Goal: Task Accomplishment & Management: Use online tool/utility

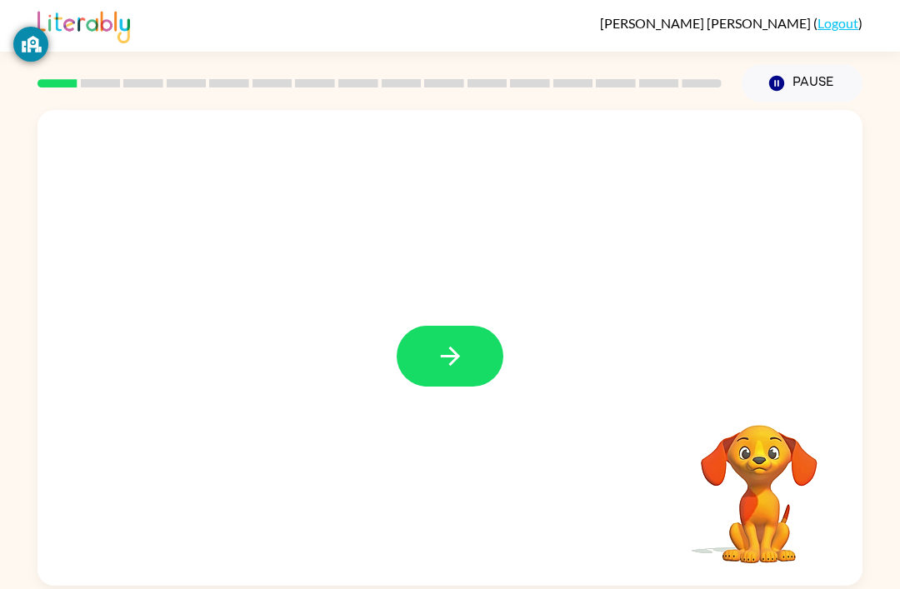
click at [480, 387] on button "button" at bounding box center [450, 356] width 107 height 61
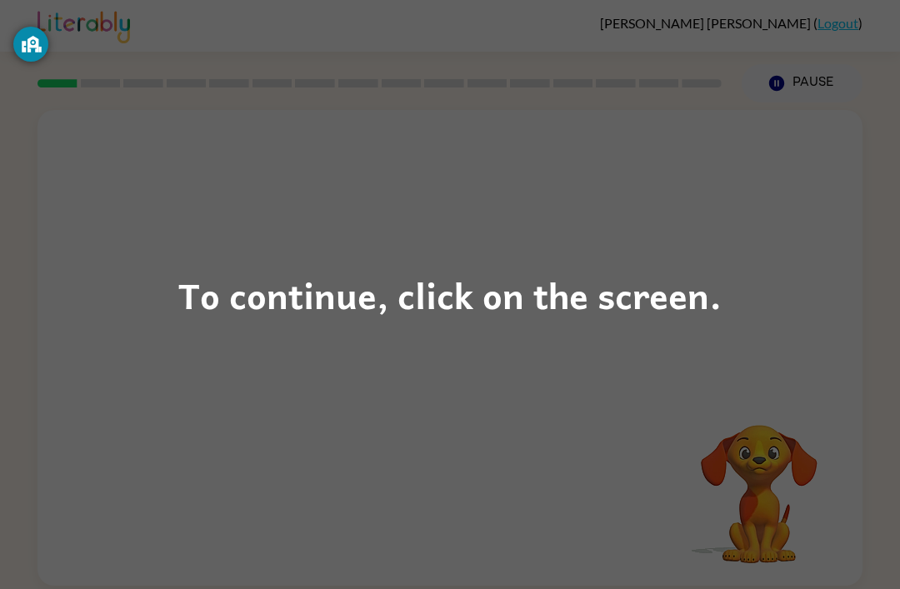
click at [203, 312] on div "To continue, click on the screen." at bounding box center [449, 295] width 543 height 57
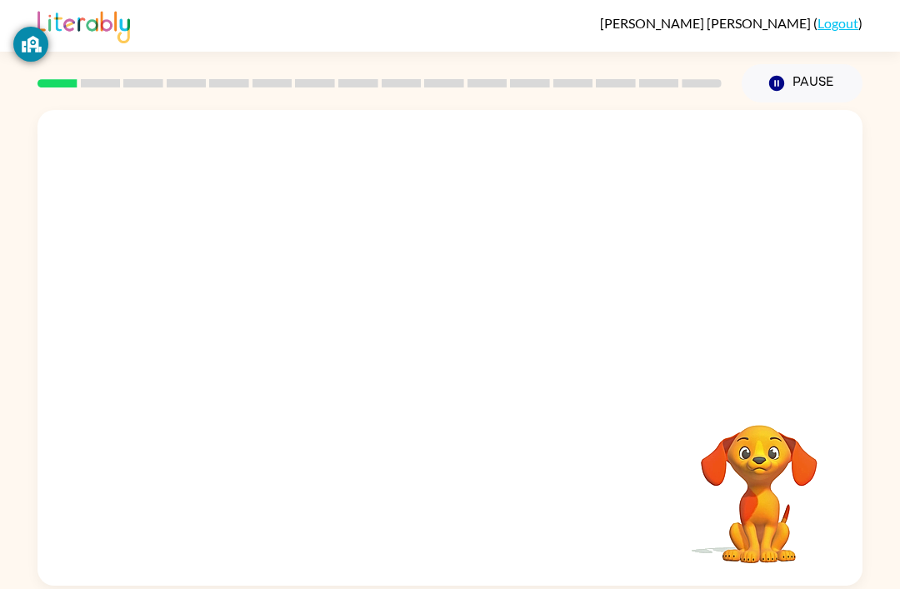
click at [202, 312] on div at bounding box center [449, 250] width 825 height 280
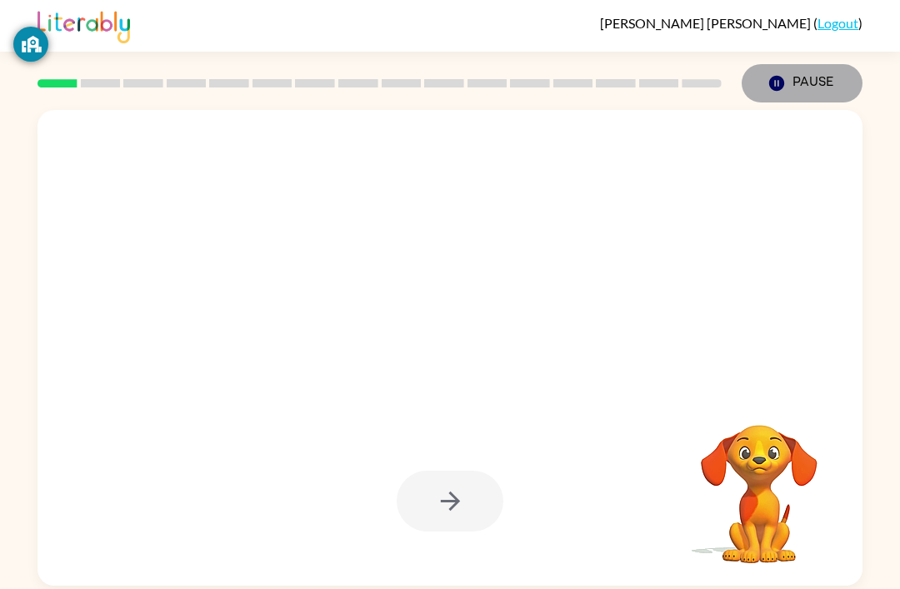
click at [805, 88] on button "Pause Pause" at bounding box center [801, 83] width 121 height 38
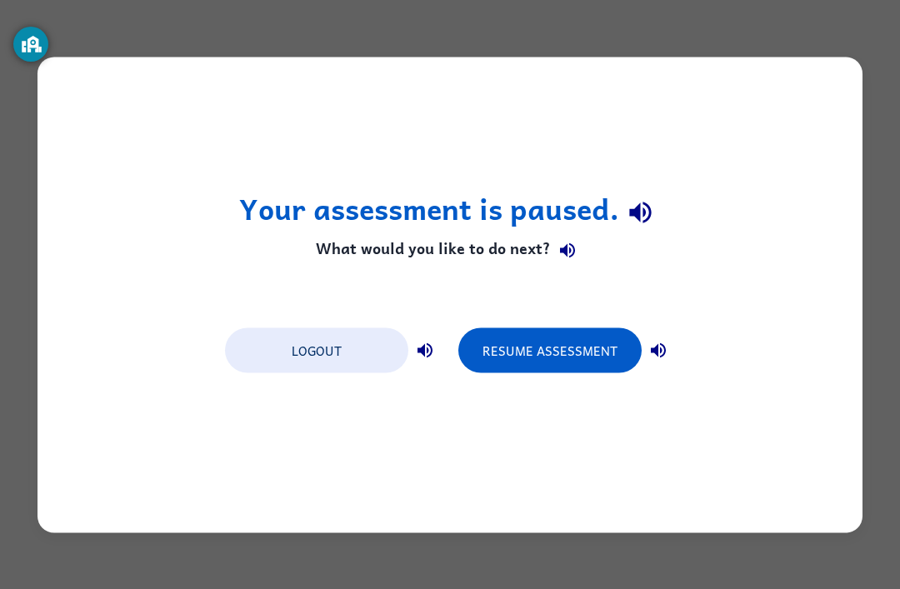
click at [592, 347] on button "Resume Assessment" at bounding box center [549, 349] width 183 height 45
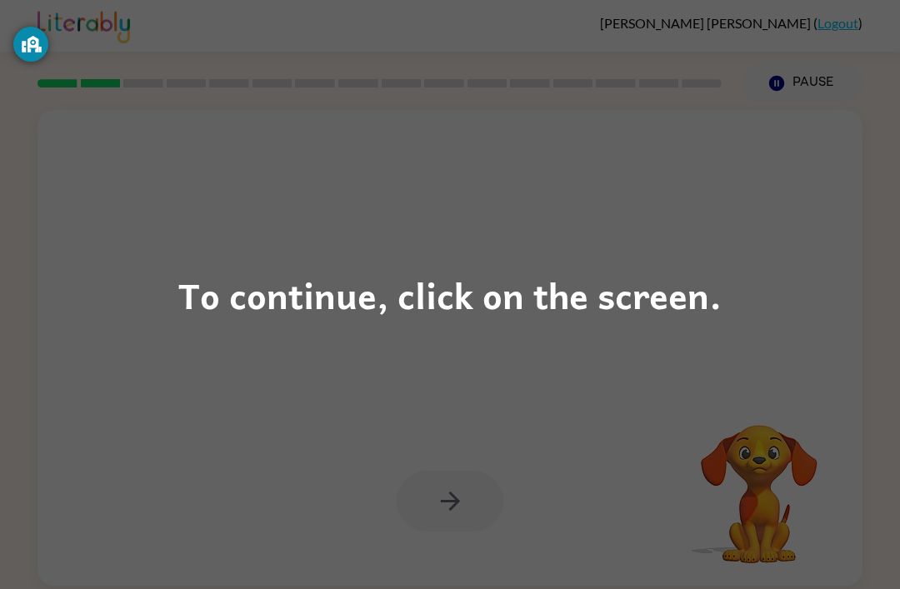
click at [271, 303] on div "To continue, click on the screen." at bounding box center [449, 295] width 543 height 57
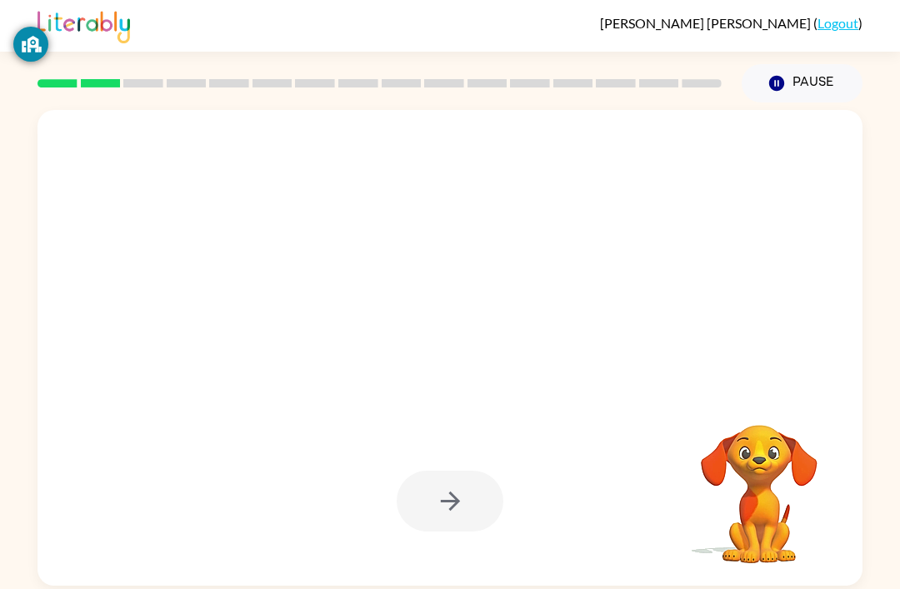
click at [1, 47] on div "[PERSON_NAME] ( Logout )" at bounding box center [450, 26] width 900 height 52
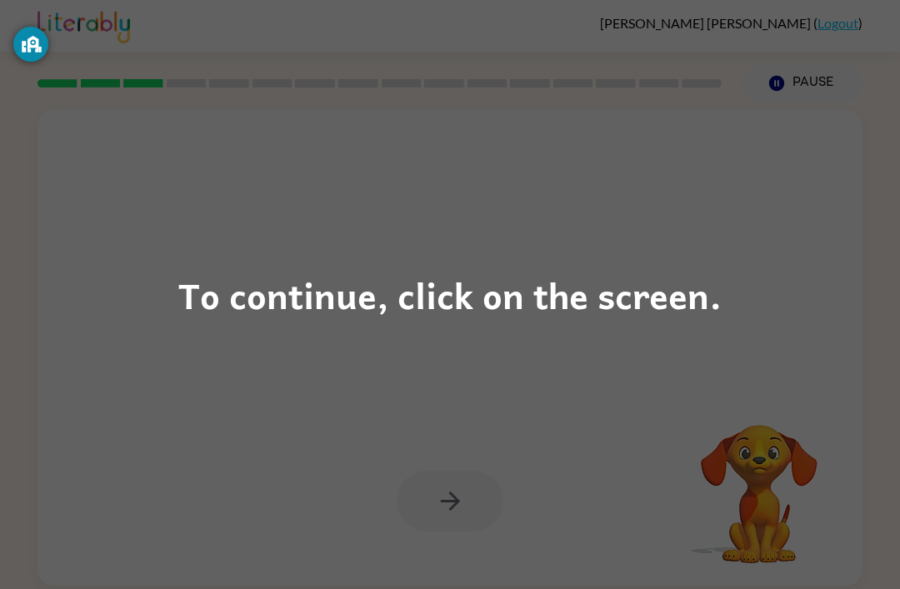
click at [247, 305] on div "To continue, click on the screen." at bounding box center [449, 295] width 543 height 57
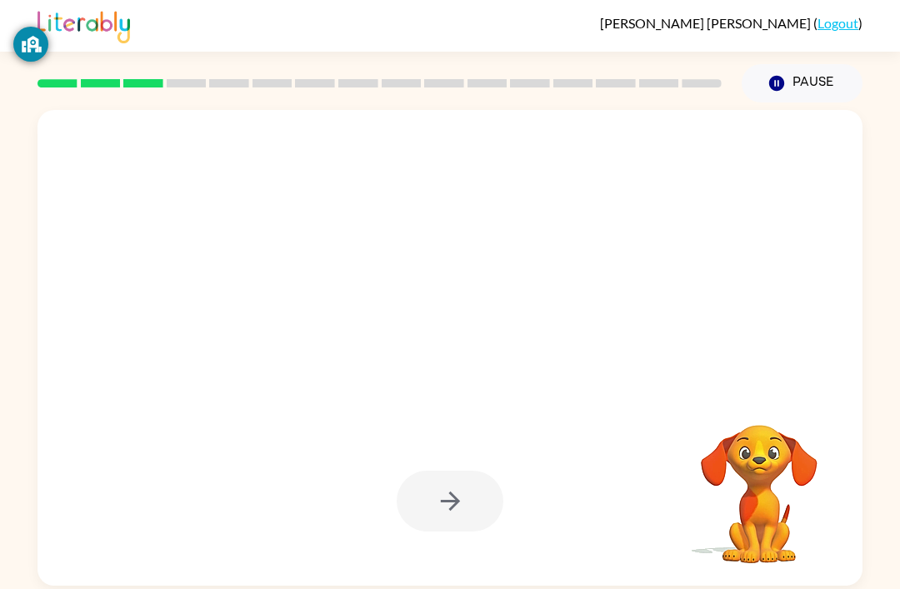
click at [246, 280] on div at bounding box center [449, 211] width 791 height 137
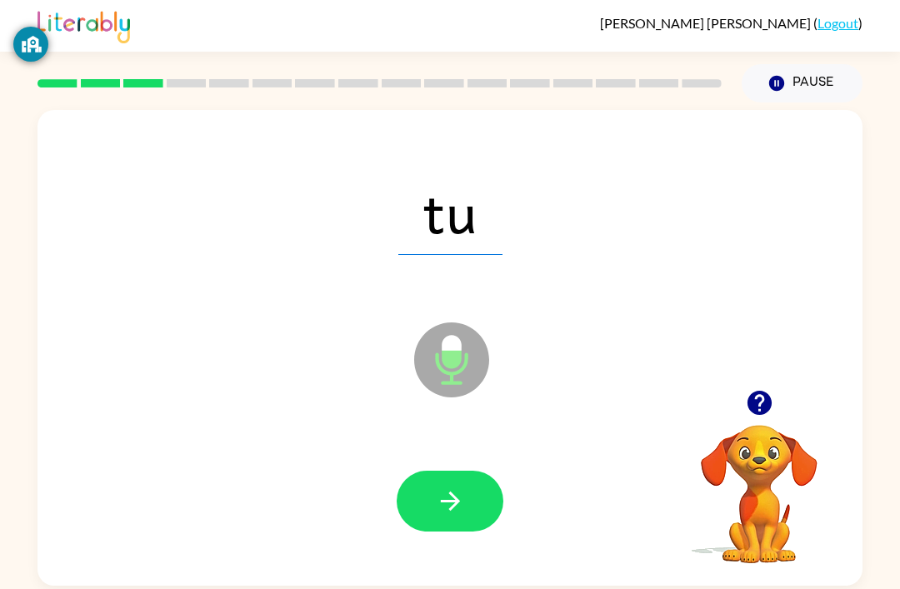
click at [465, 397] on icon at bounding box center [451, 359] width 75 height 75
click at [459, 443] on icon "Microphone The Microphone is here when it is your turn to talk" at bounding box center [535, 380] width 250 height 125
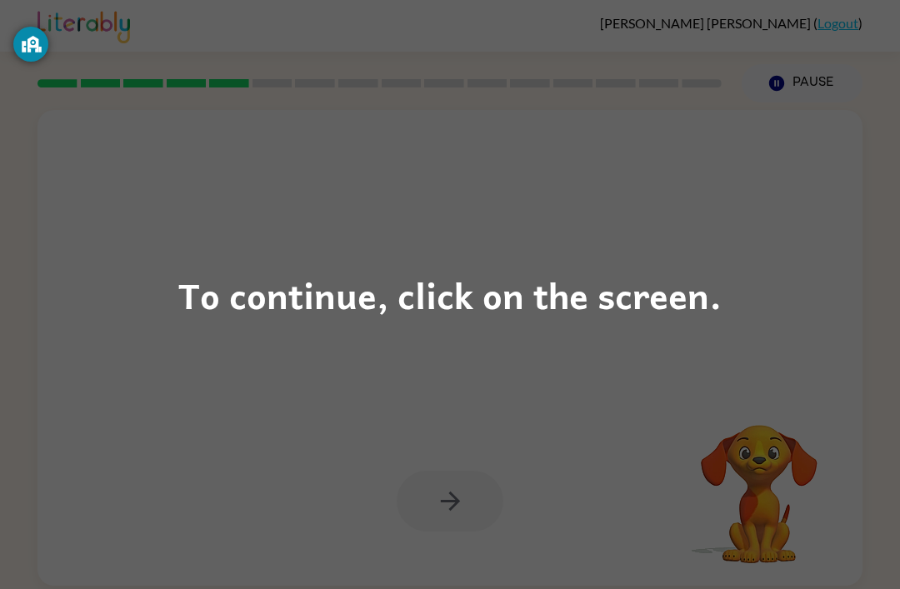
click at [652, 277] on div "To continue, click on the screen." at bounding box center [449, 295] width 543 height 57
click at [696, 306] on div "To continue, click on the screen." at bounding box center [449, 295] width 543 height 57
click at [661, 320] on div "To continue, click on the screen." at bounding box center [449, 295] width 543 height 57
click at [483, 292] on div "To continue, click on the screen." at bounding box center [449, 295] width 543 height 57
click at [286, 292] on div "To continue, click on the screen." at bounding box center [449, 295] width 543 height 57
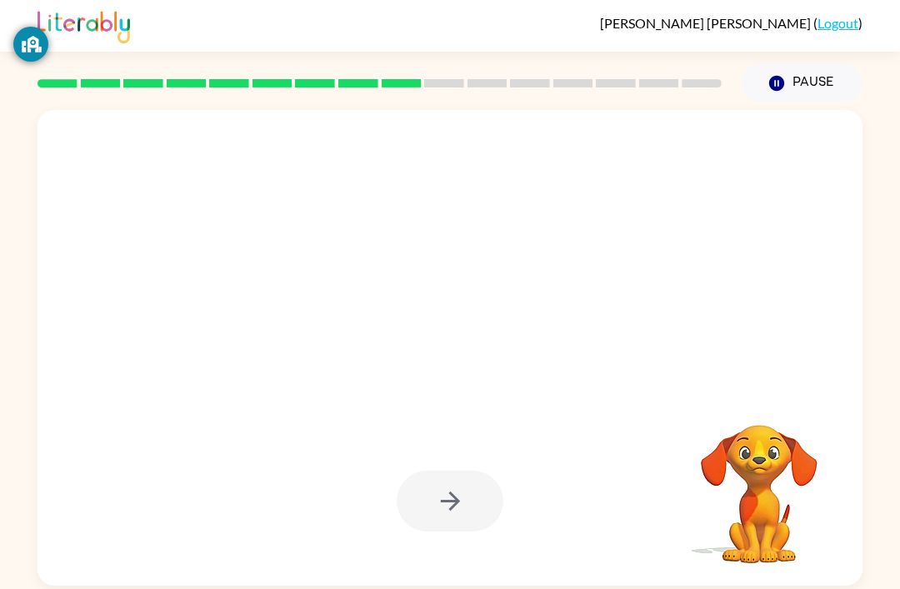
click at [251, 280] on div at bounding box center [449, 211] width 791 height 137
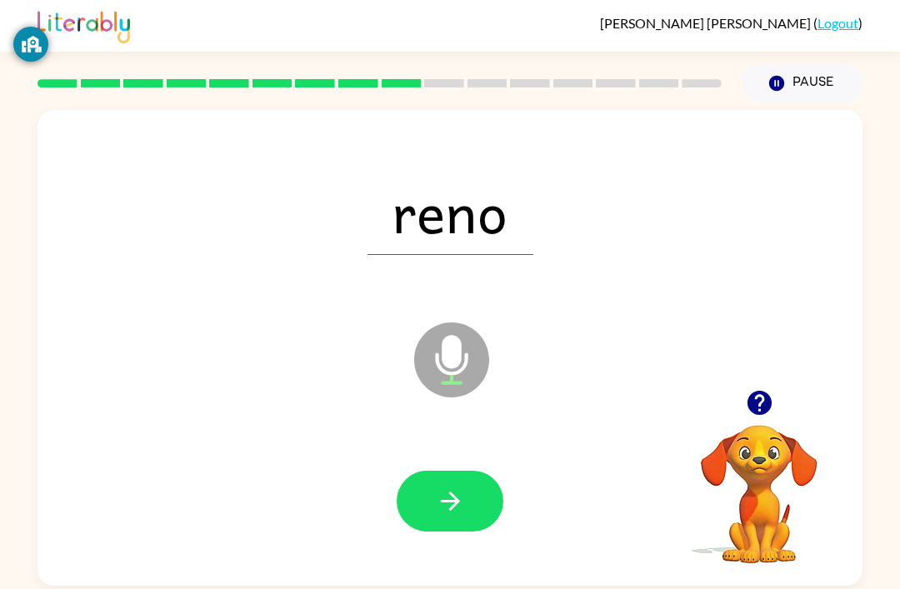
click at [513, 54] on div at bounding box center [379, 83] width 704 height 58
click at [563, 54] on div at bounding box center [379, 83] width 704 height 58
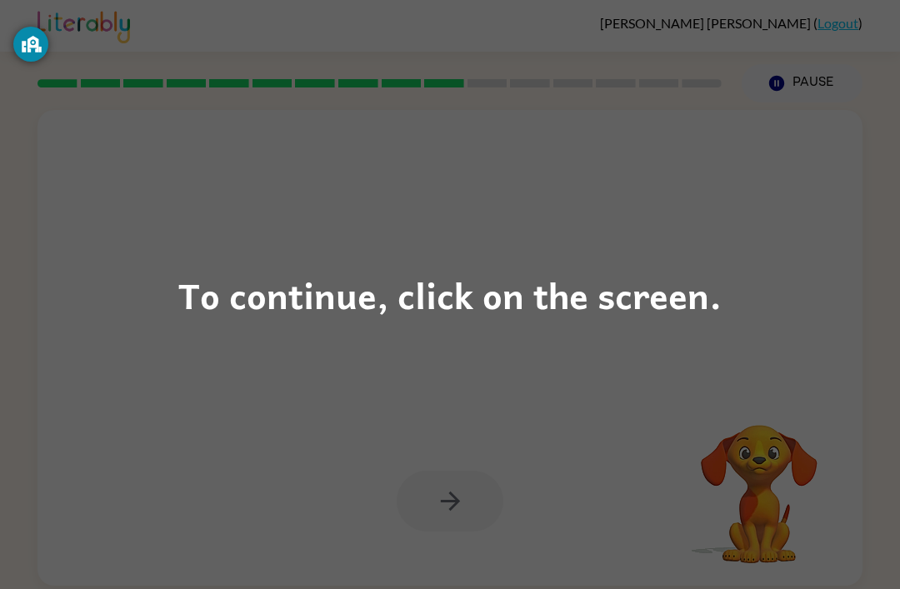
click at [379, 292] on div "To continue, click on the screen." at bounding box center [449, 295] width 543 height 57
click at [660, 301] on div "To continue, click on the screen." at bounding box center [449, 295] width 543 height 57
click at [681, 267] on div "To continue, click on the screen." at bounding box center [449, 295] width 543 height 57
click at [305, 277] on div "To continue, click on the screen." at bounding box center [449, 295] width 543 height 57
click at [566, 318] on div "To continue, click on the screen." at bounding box center [449, 295] width 543 height 57
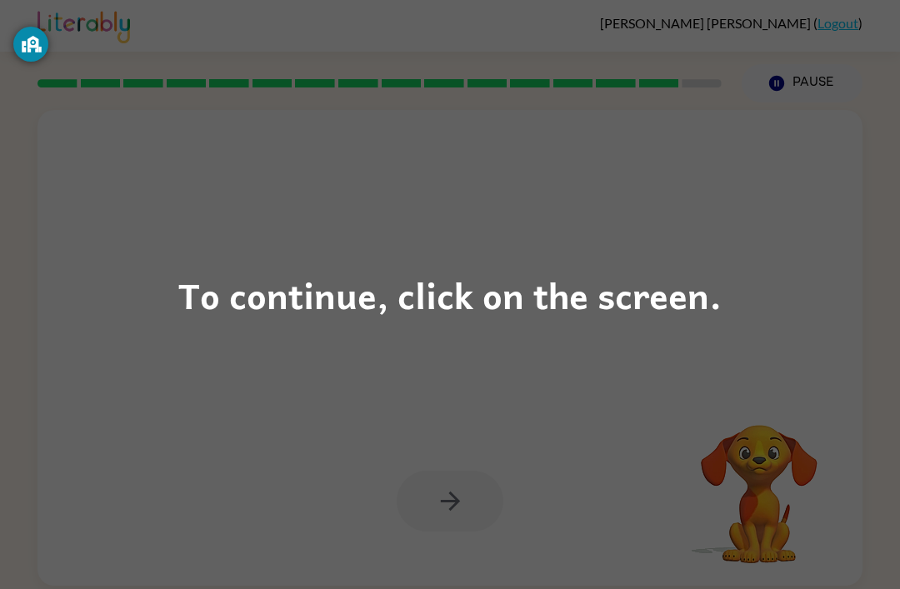
click at [672, 286] on div "To continue, click on the screen." at bounding box center [449, 295] width 543 height 57
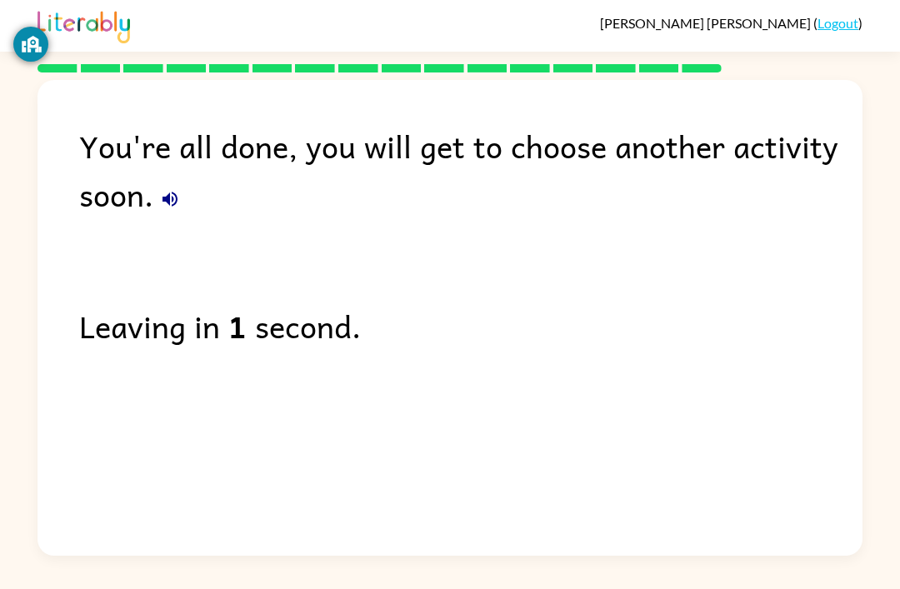
click at [140, 143] on div "You're all done, you will get to choose another activity soon." at bounding box center [470, 170] width 783 height 97
